Goal: Contribute content

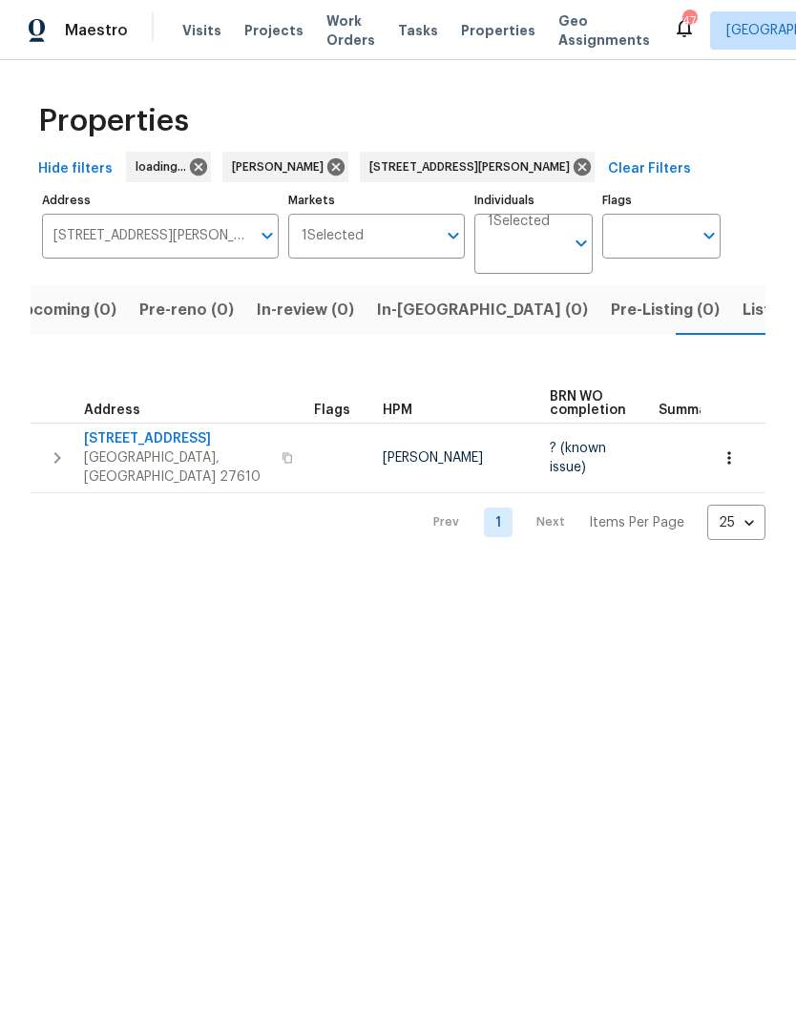
scroll to position [0, 31]
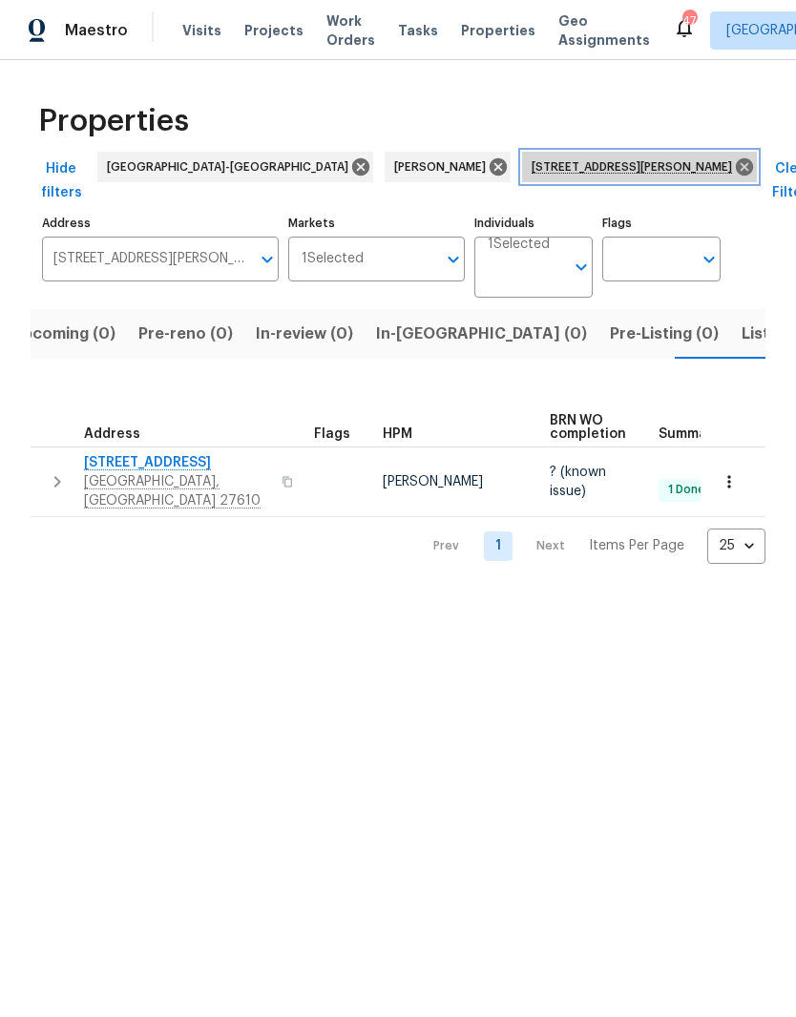
click at [734, 167] on icon at bounding box center [744, 166] width 21 height 21
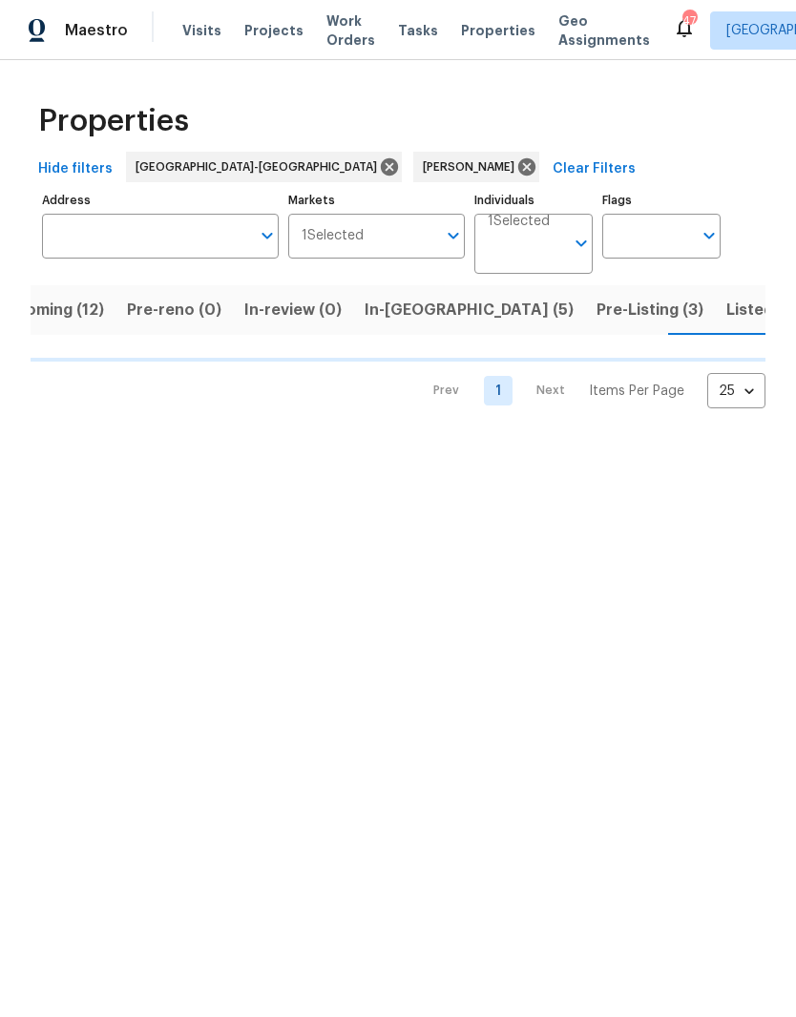
scroll to position [0, 50]
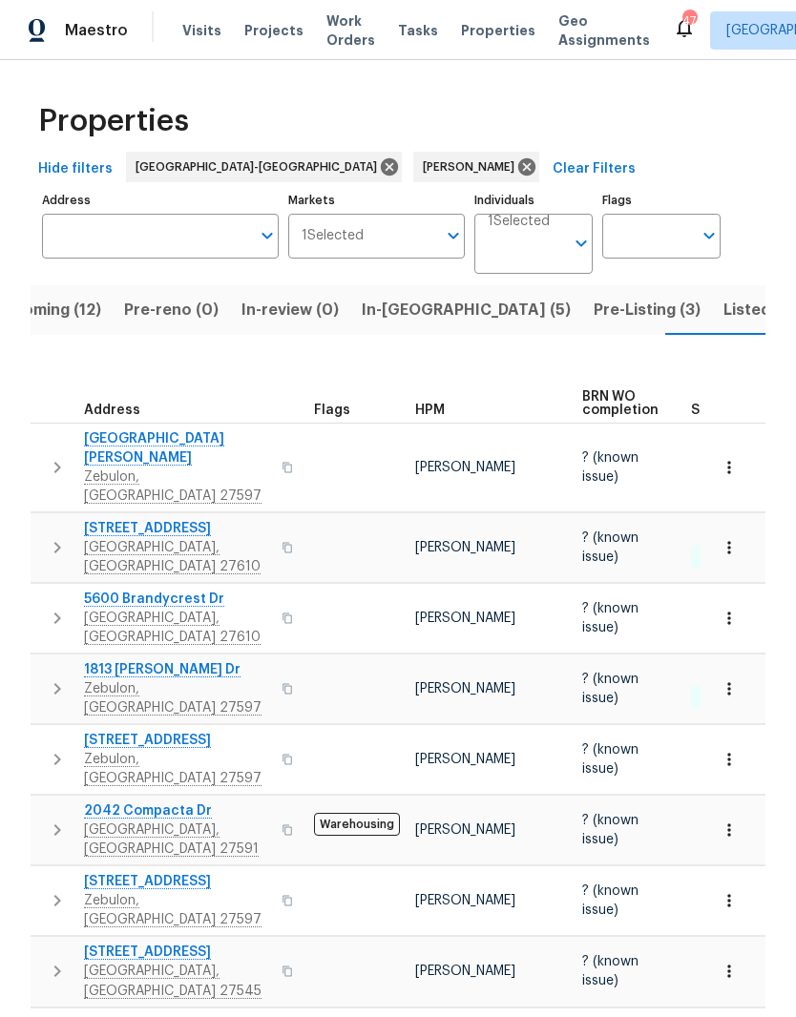
click at [408, 318] on span "In-reno (5)" at bounding box center [466, 310] width 209 height 27
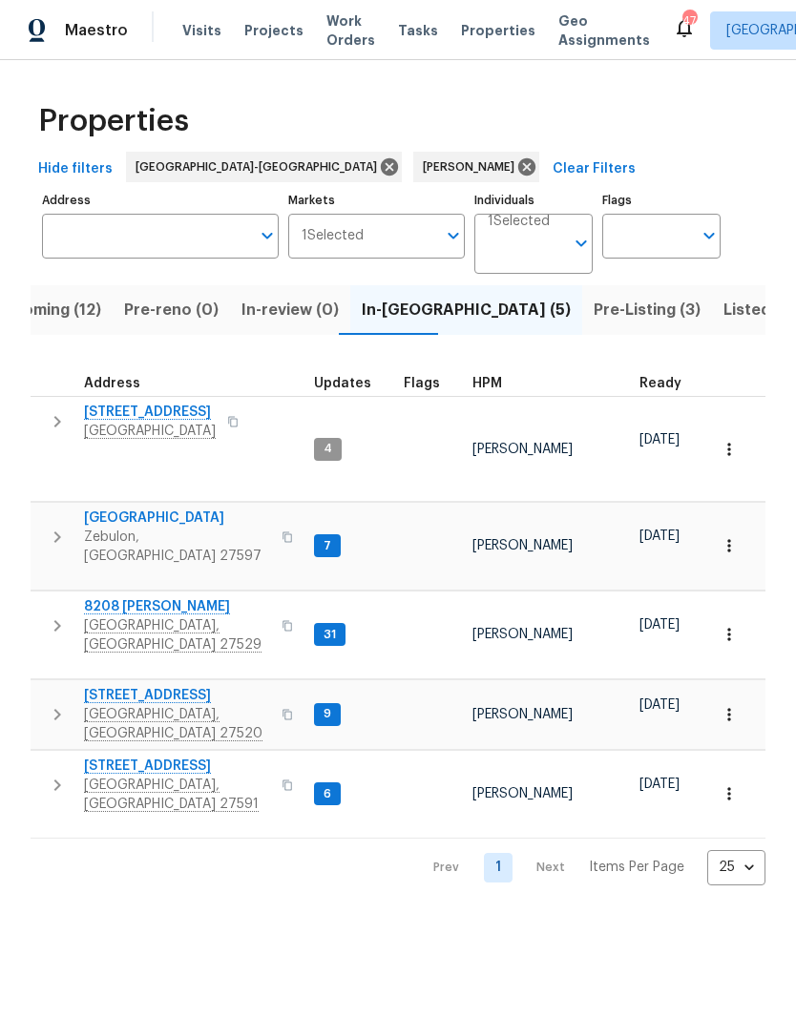
click at [101, 686] on span "116 Government Rd" at bounding box center [177, 695] width 186 height 19
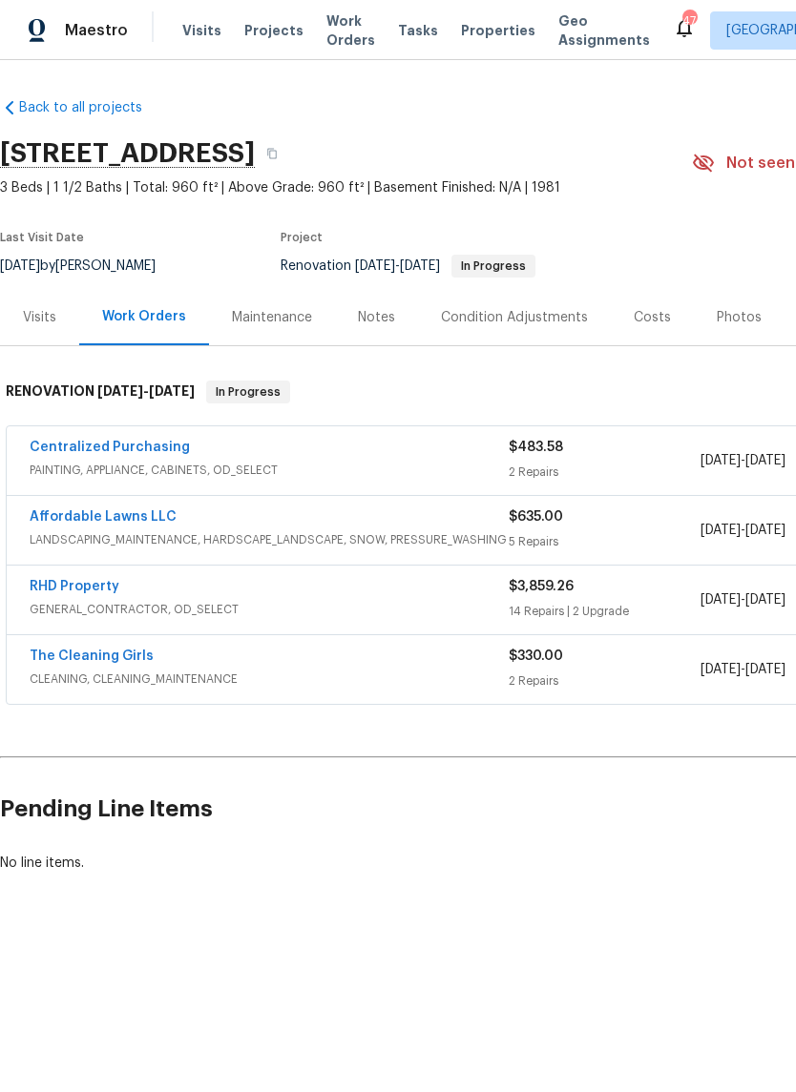
click at [380, 324] on div "Notes" at bounding box center [376, 317] width 37 height 19
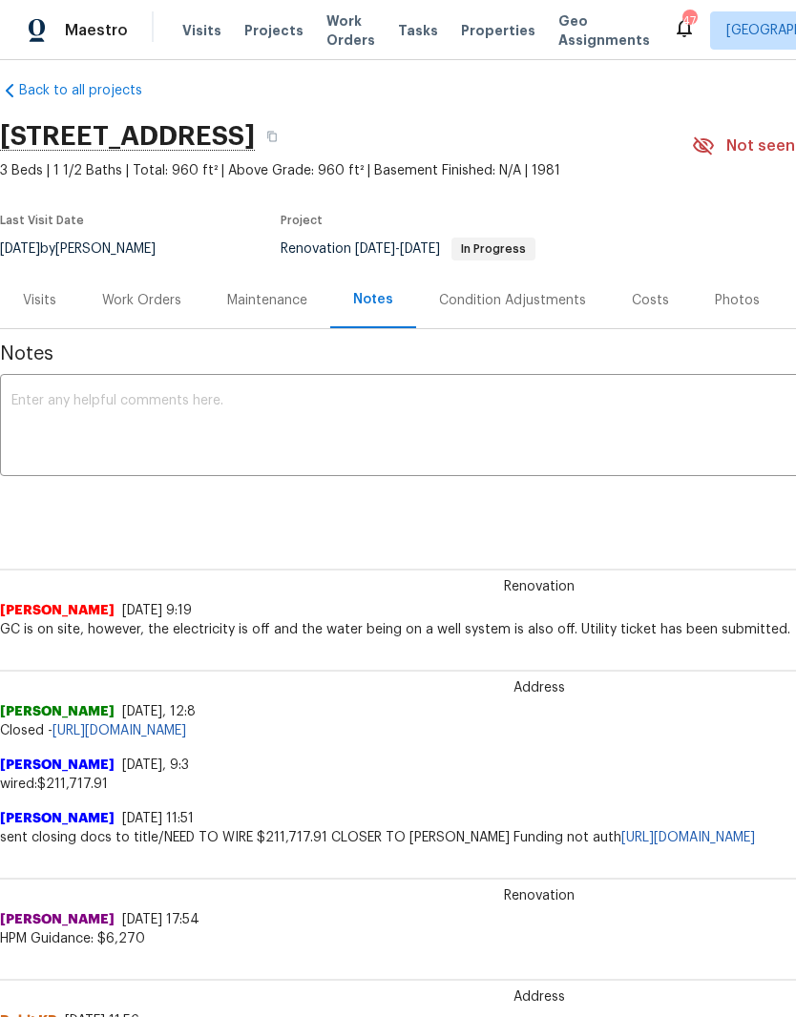
scroll to position [17, 0]
click at [648, 434] on textarea at bounding box center [538, 427] width 1055 height 67
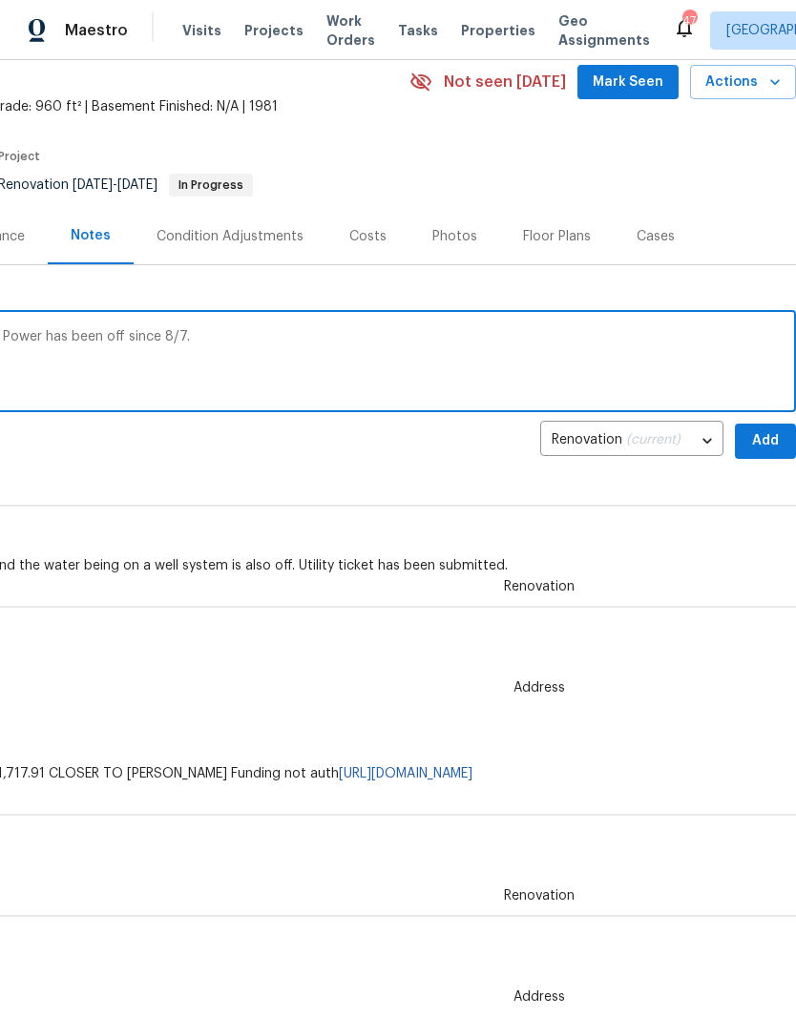
scroll to position [82, 282]
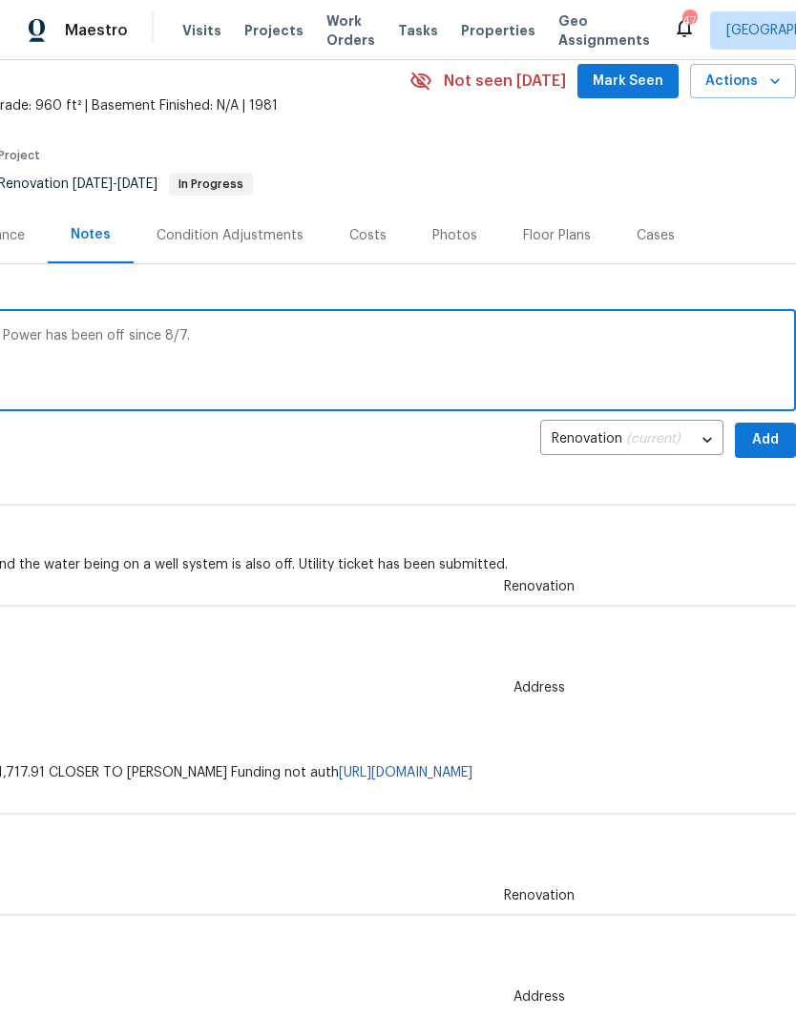
type textarea "Power is still off. Utility has been escalated. Power has been off since 8/7."
click at [767, 441] on span "Add" at bounding box center [765, 440] width 31 height 24
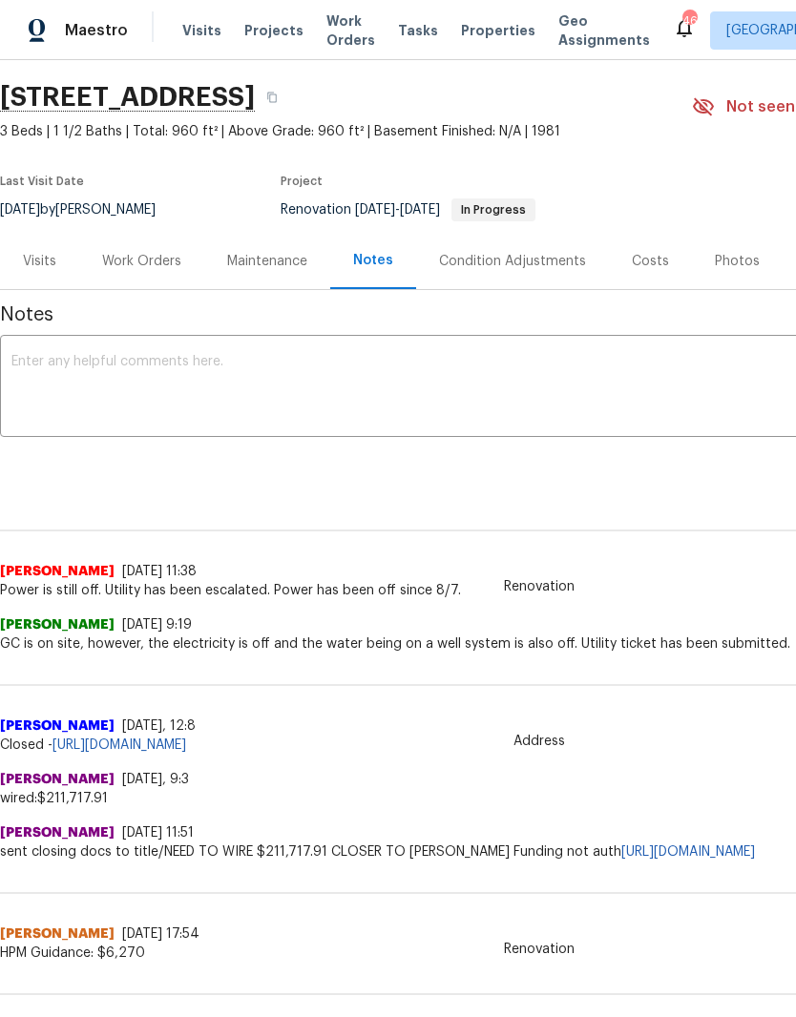
scroll to position [0, 0]
